Goal: Find specific page/section: Find specific page/section

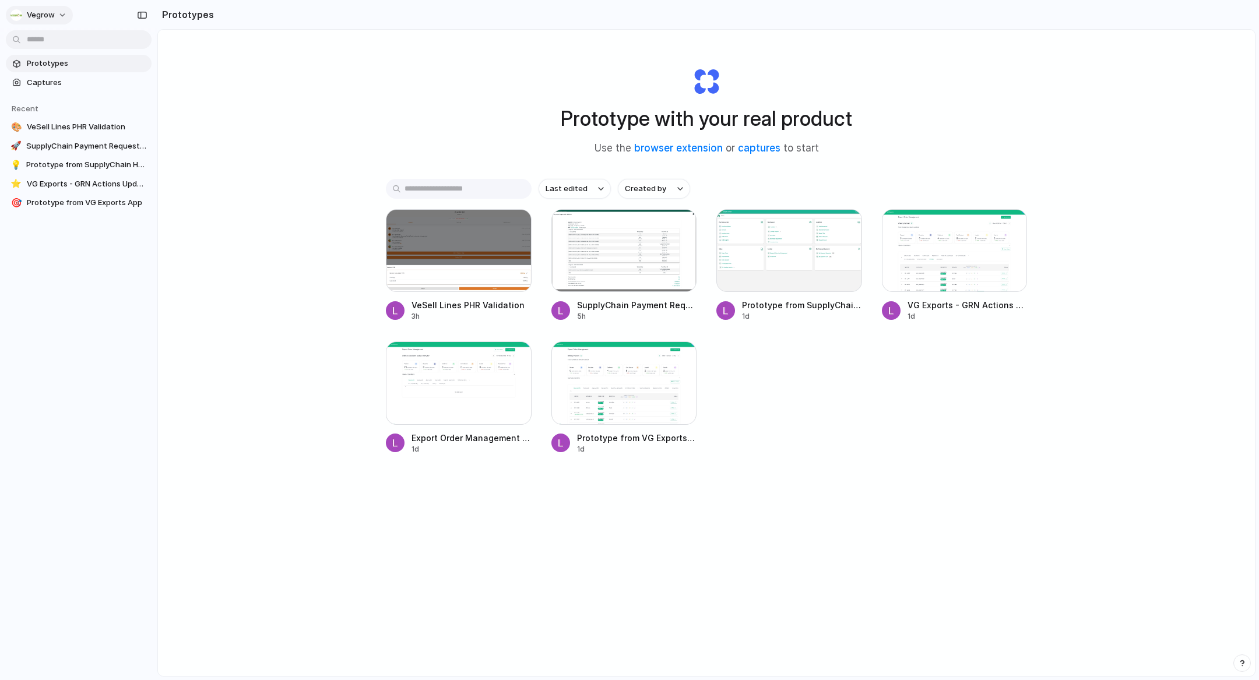
click at [47, 15] on span "Vegrow" at bounding box center [41, 15] width 28 height 12
click at [268, 89] on div "Settings Invite members Change theme Sign out" at bounding box center [629, 340] width 1259 height 680
click at [96, 126] on span "VeSell Lines PHR Validation" at bounding box center [87, 127] width 120 height 12
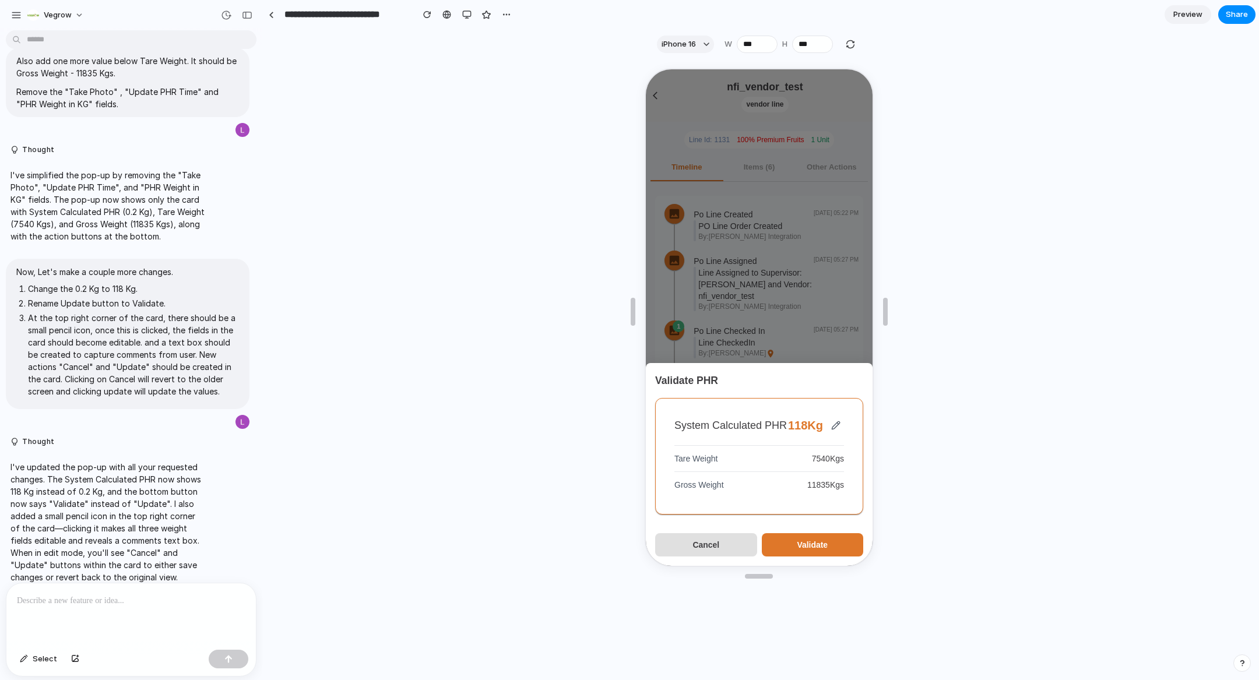
click at [139, 594] on p at bounding box center [131, 601] width 229 height 14
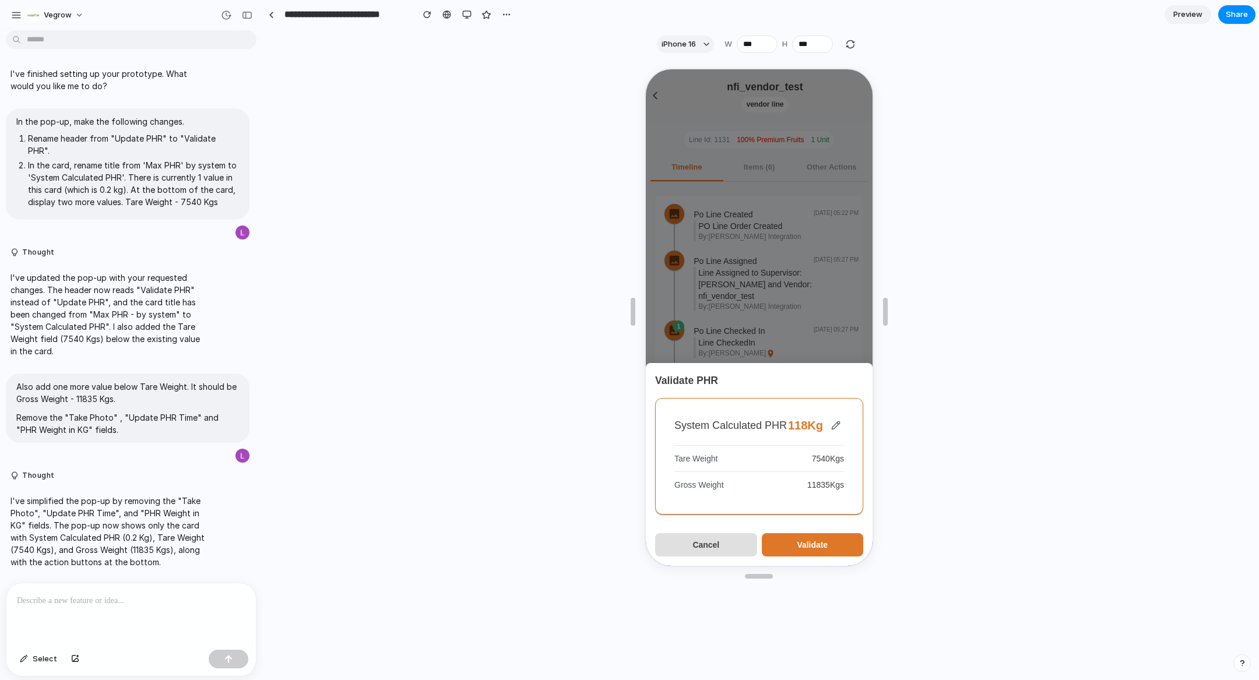
scroll to position [326, 0]
